Goal: Task Accomplishment & Management: Use online tool/utility

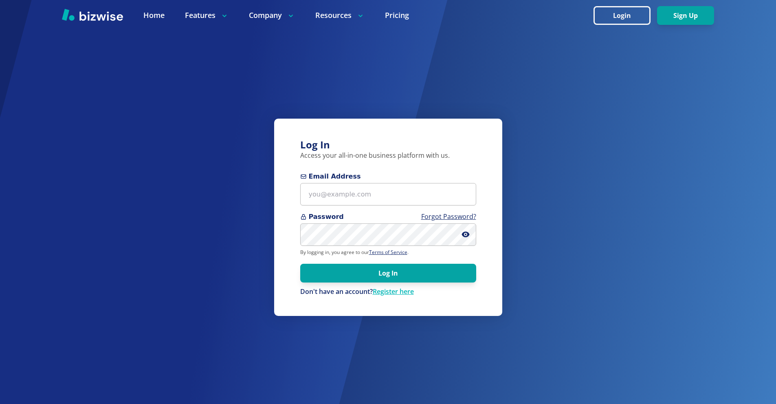
click at [343, 209] on form "Email Address Password Forgot Password? By logging in, you agree to our Terms o…" at bounding box center [388, 234] width 176 height 125
click at [350, 191] on input "Email Address" at bounding box center [388, 194] width 176 height 22
paste input "sandy@jazzygemsstudio.com"
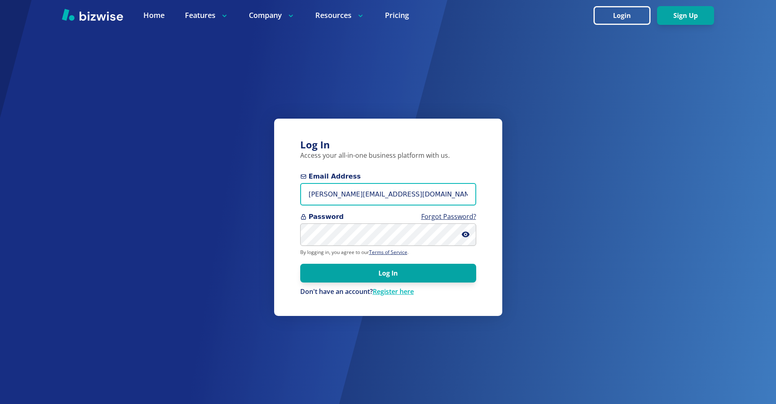
type input "sandy@jazzygemsstudio.com"
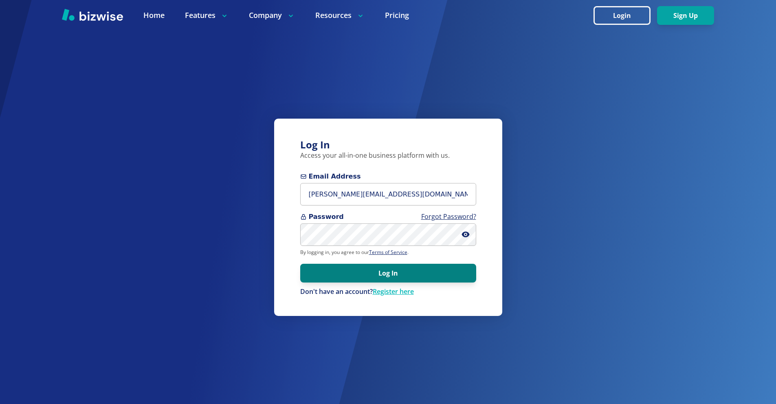
click at [391, 273] on button "Log In" at bounding box center [388, 273] width 176 height 19
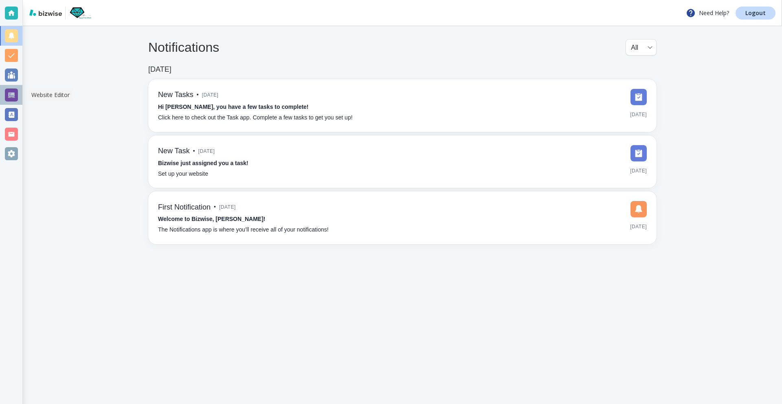
click at [9, 97] on div at bounding box center [11, 94] width 13 height 13
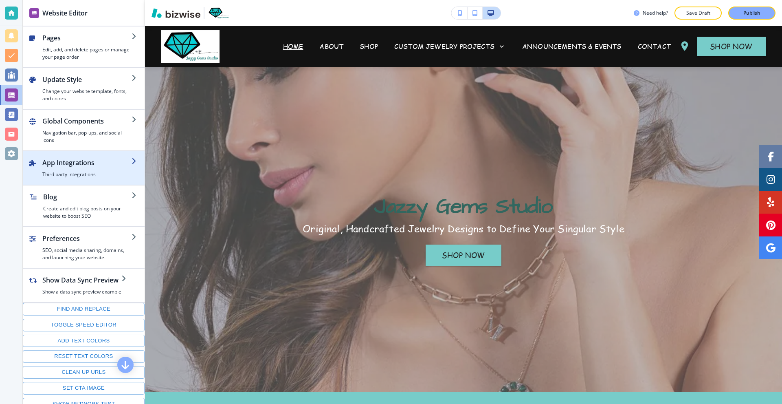
click at [95, 169] on div "button" at bounding box center [86, 168] width 89 height 3
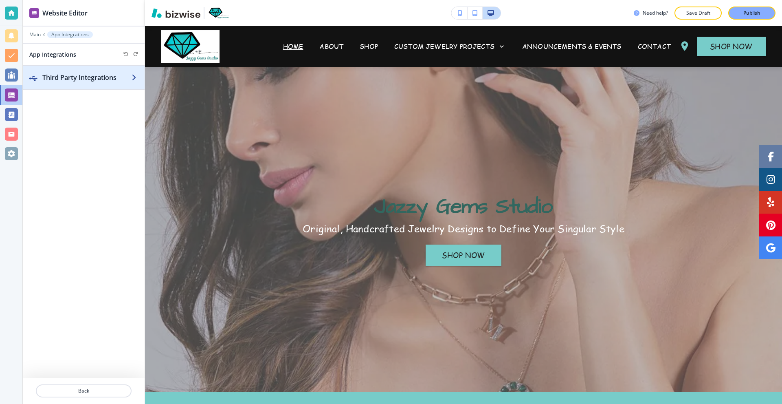
click at [88, 86] on div "button" at bounding box center [84, 85] width 122 height 7
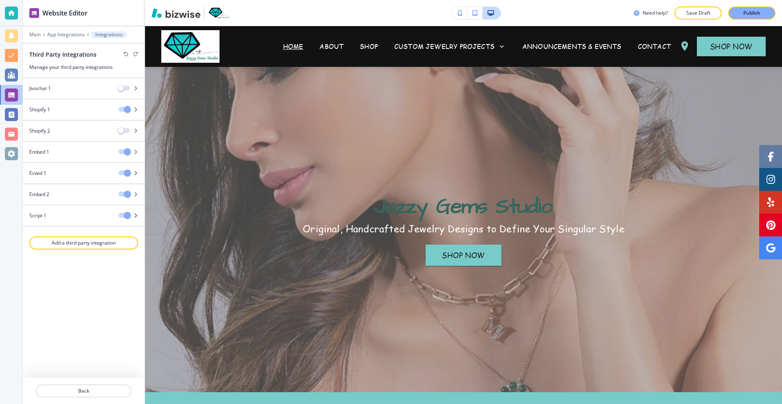
click at [83, 217] on div "Script 1" at bounding box center [67, 215] width 89 height 7
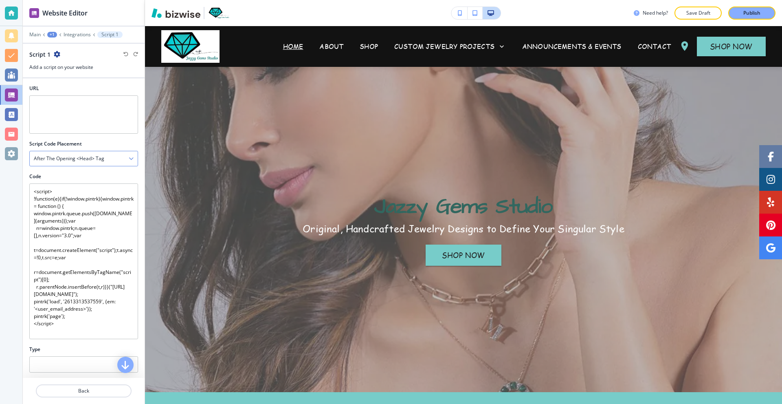
click at [71, 158] on h4 "After the opening <head> tag" at bounding box center [69, 158] width 70 height 7
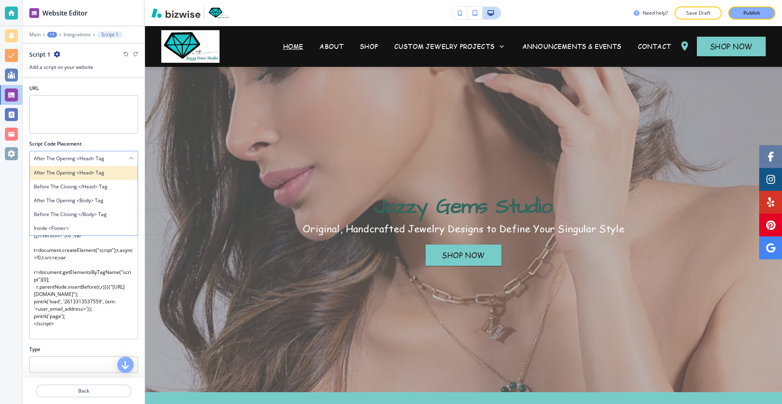
click at [118, 173] on h4 "After the opening <head> tag" at bounding box center [84, 172] width 100 height 7
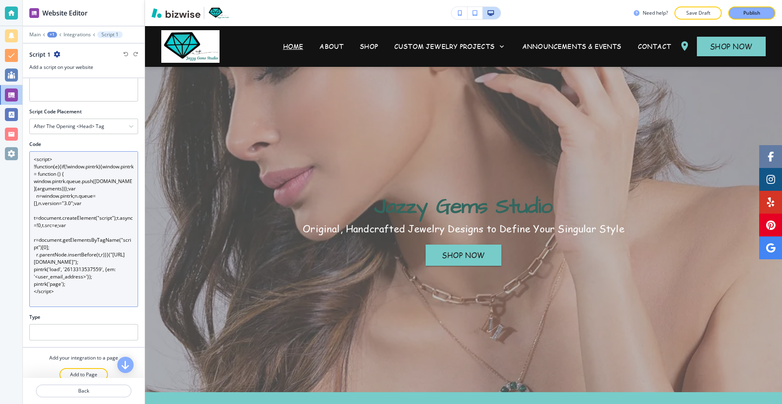
scroll to position [42, 0]
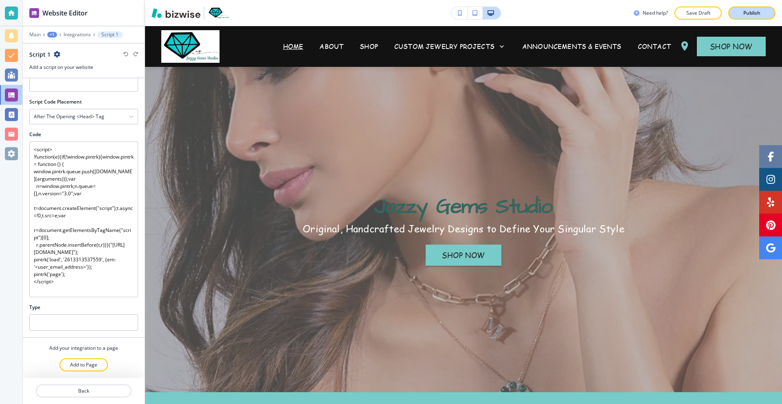
click at [751, 13] on p "Publish" at bounding box center [751, 12] width 17 height 7
click at [11, 13] on div at bounding box center [11, 13] width 13 height 13
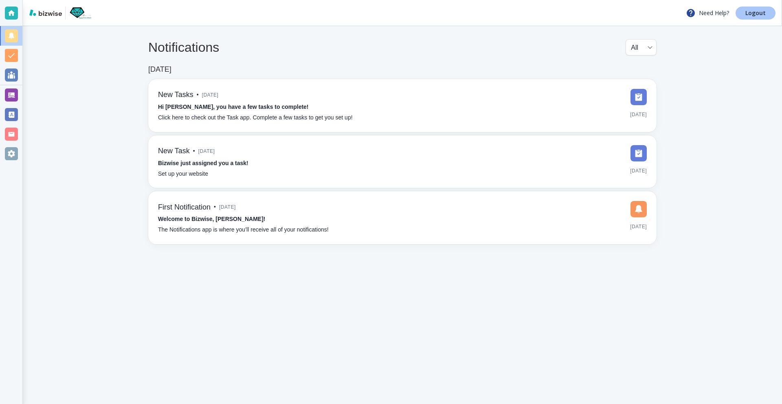
click at [748, 14] on p "Logout" at bounding box center [756, 13] width 20 height 6
